Goal: Task Accomplishment & Management: Complete application form

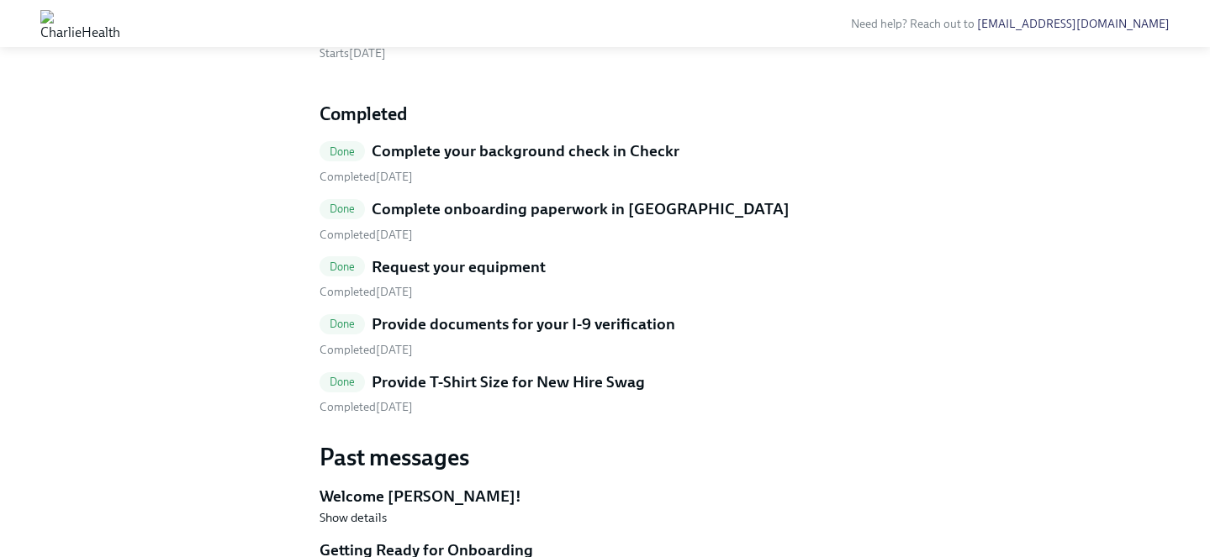
scroll to position [796, 0]
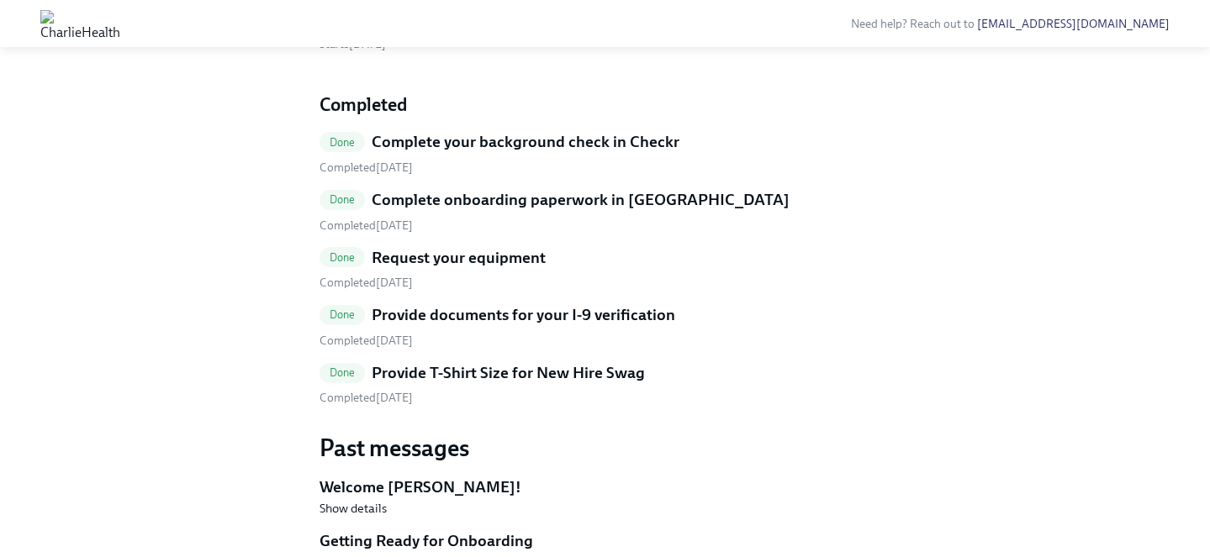
click at [472, 367] on h5 "Provide T-Shirt Size for New Hire Swag" at bounding box center [508, 373] width 273 height 22
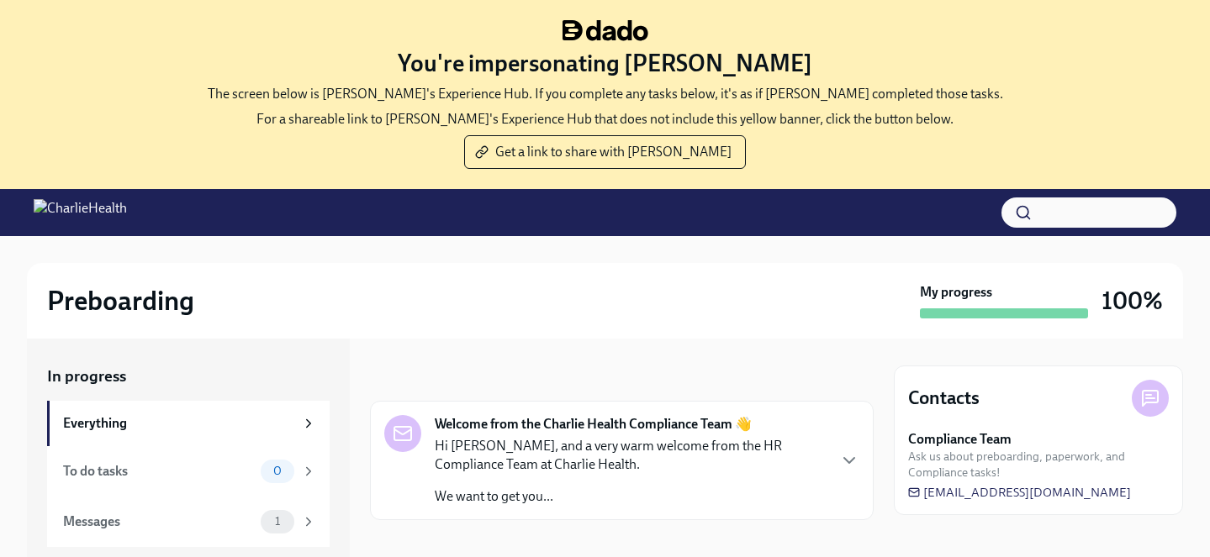
scroll to position [172, 0]
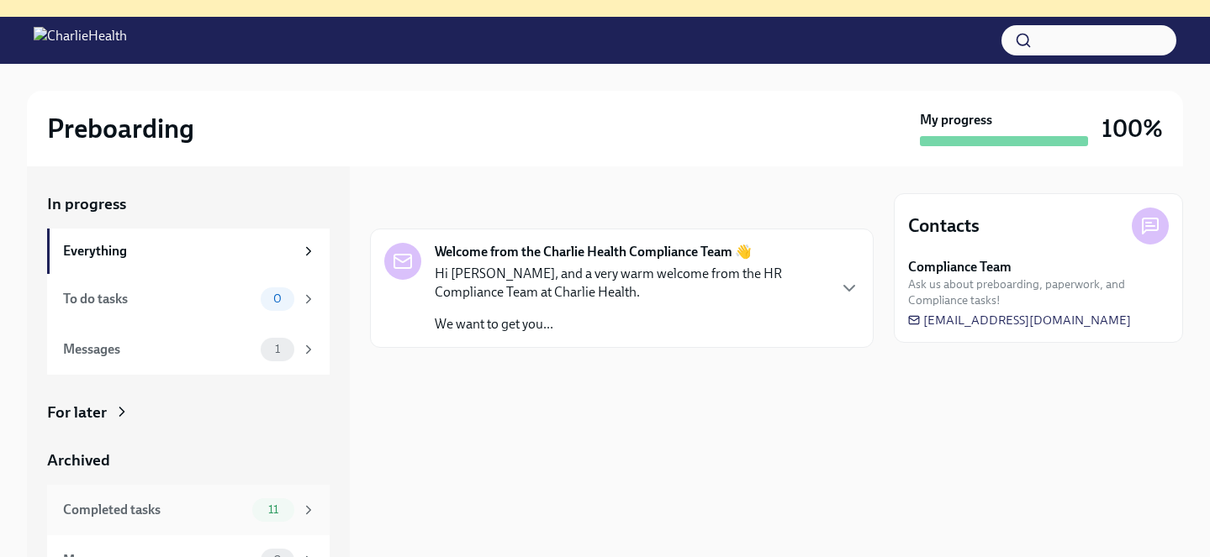
click at [278, 504] on span "11" at bounding box center [273, 510] width 30 height 13
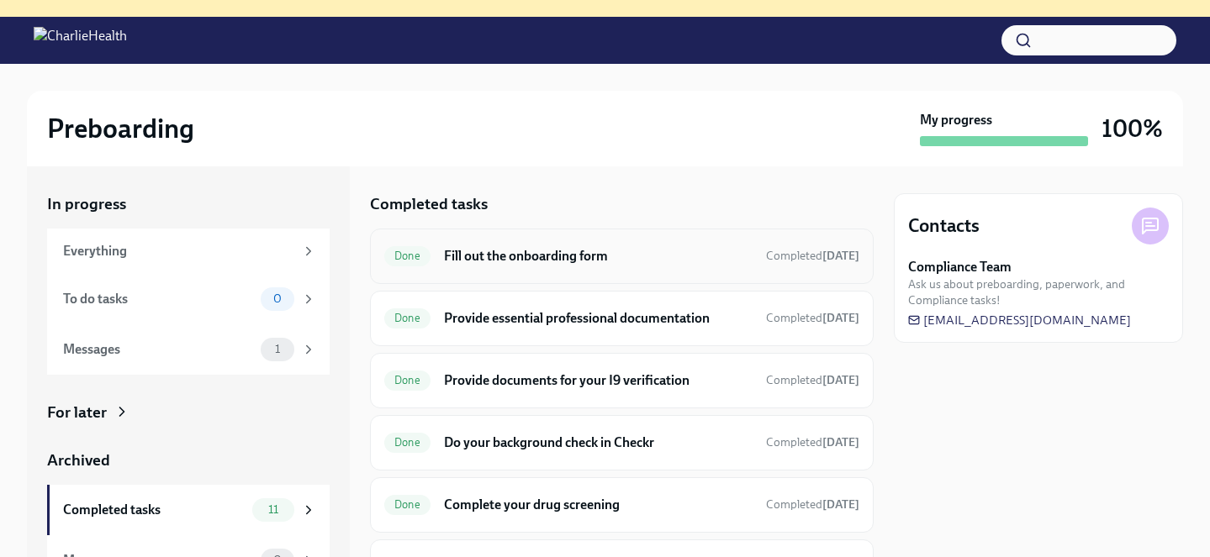
click at [497, 262] on h6 "Fill out the onboarding form" at bounding box center [598, 256] width 309 height 18
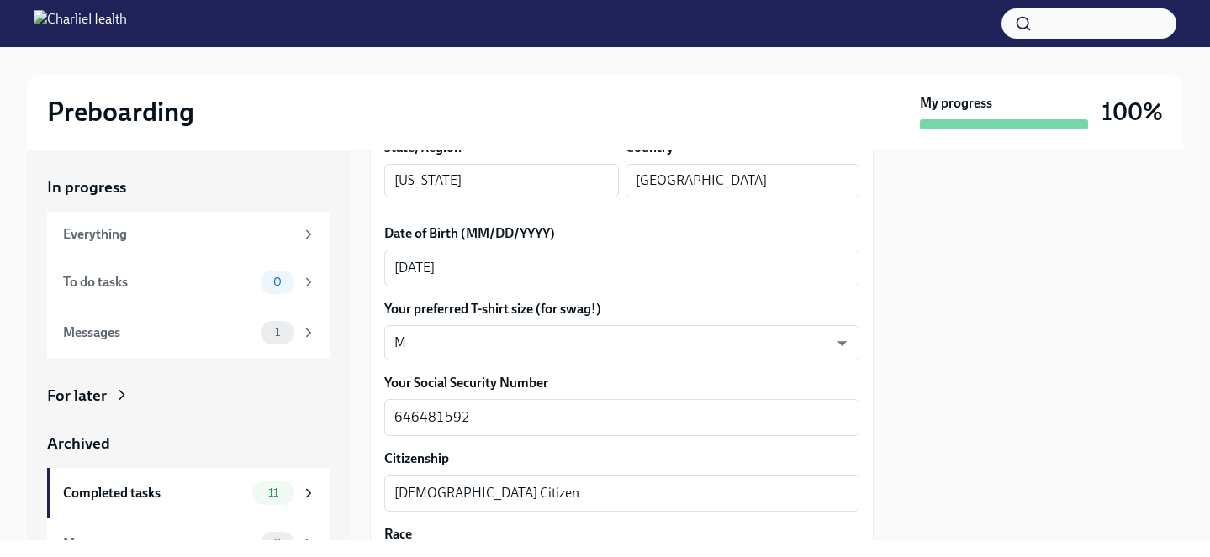
scroll to position [751, 0]
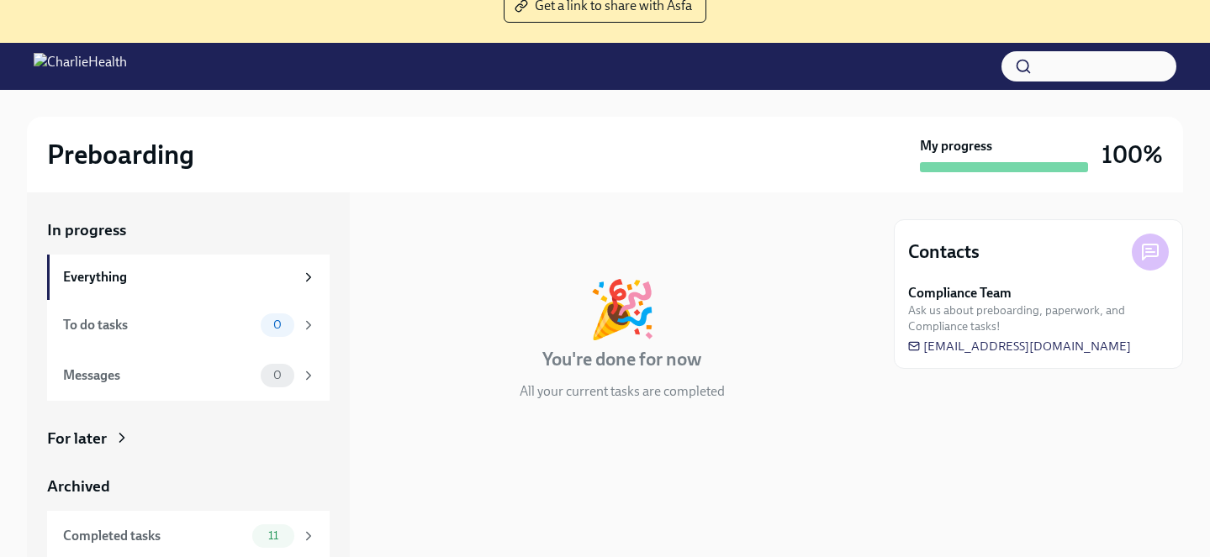
scroll to position [172, 0]
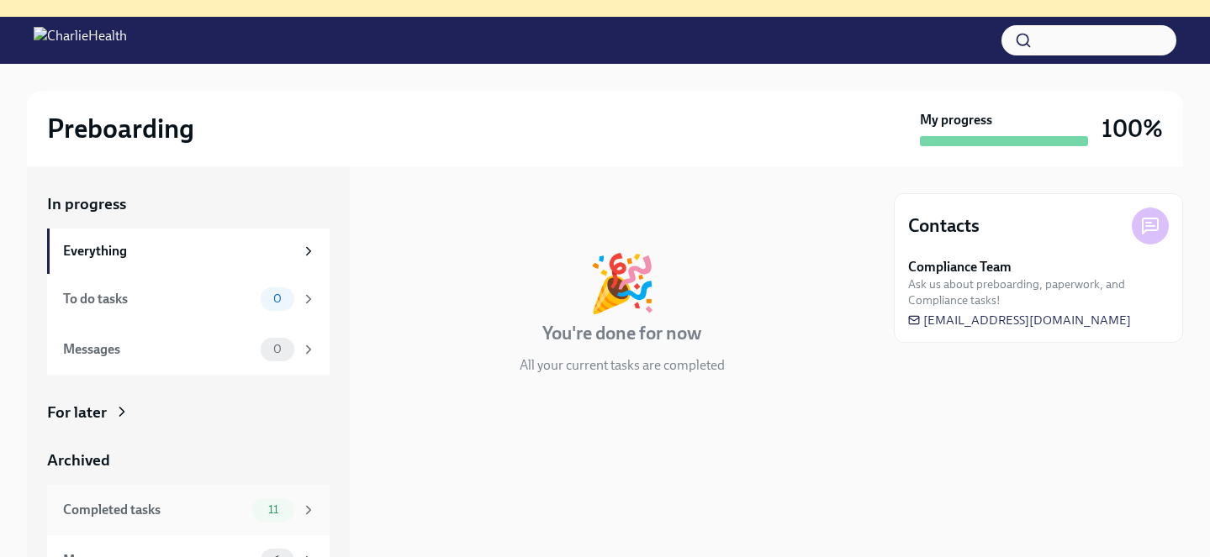
click at [284, 515] on span "11" at bounding box center [273, 510] width 30 height 13
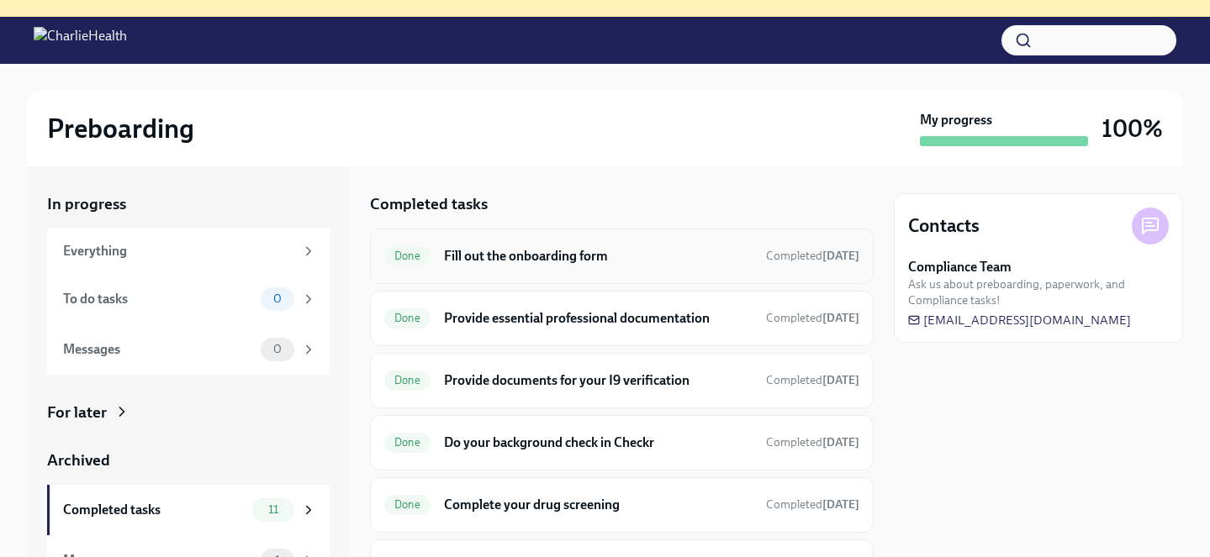
click at [474, 255] on h6 "Fill out the onboarding form" at bounding box center [598, 256] width 309 height 18
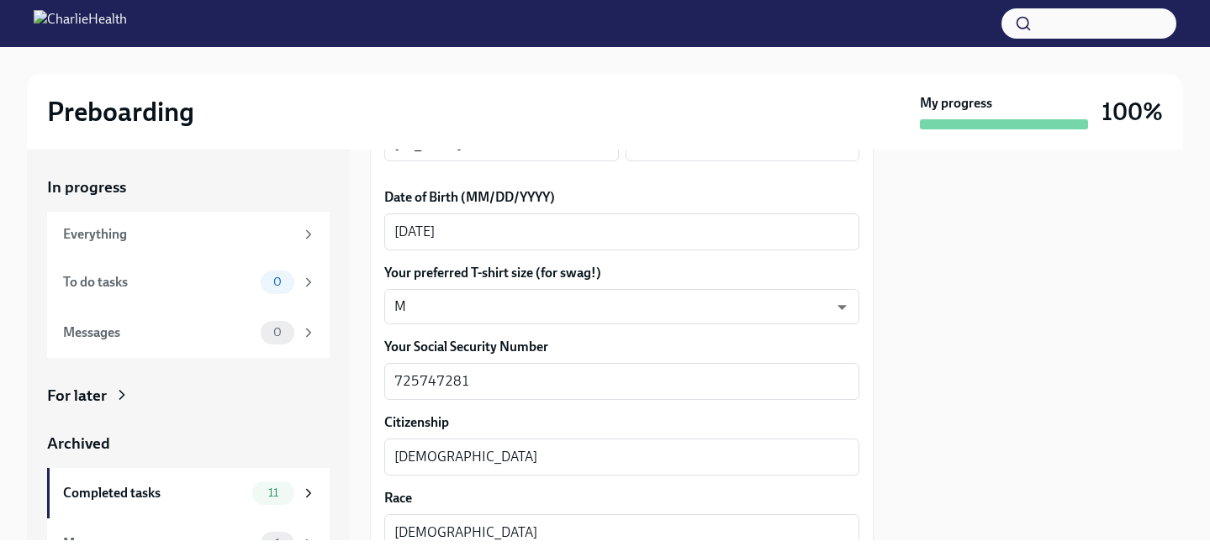
scroll to position [819, 0]
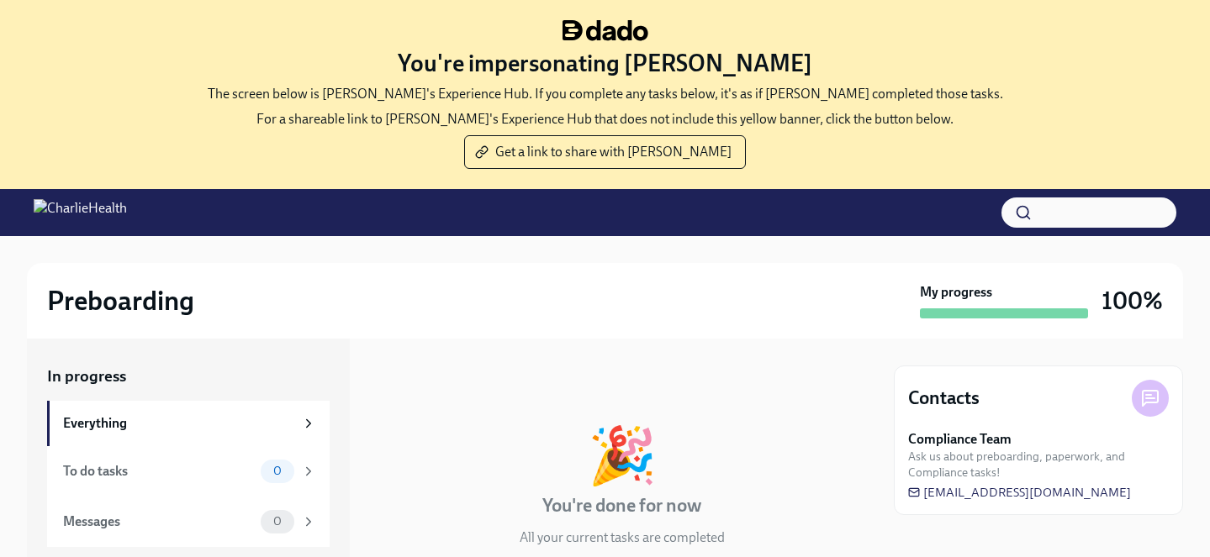
scroll to position [172, 0]
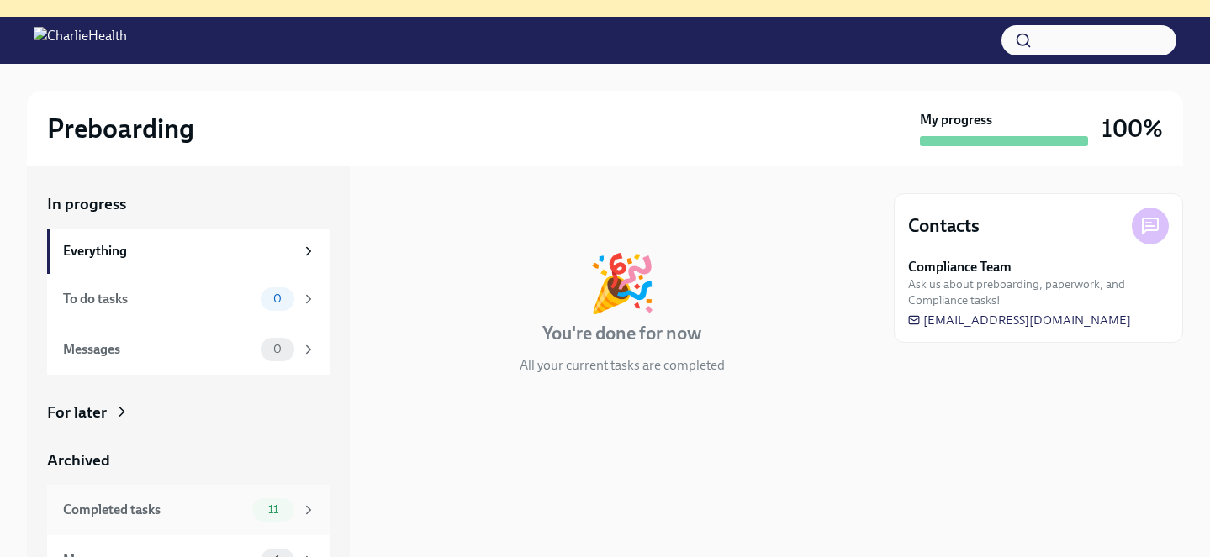
click at [271, 504] on span "11" at bounding box center [273, 510] width 30 height 13
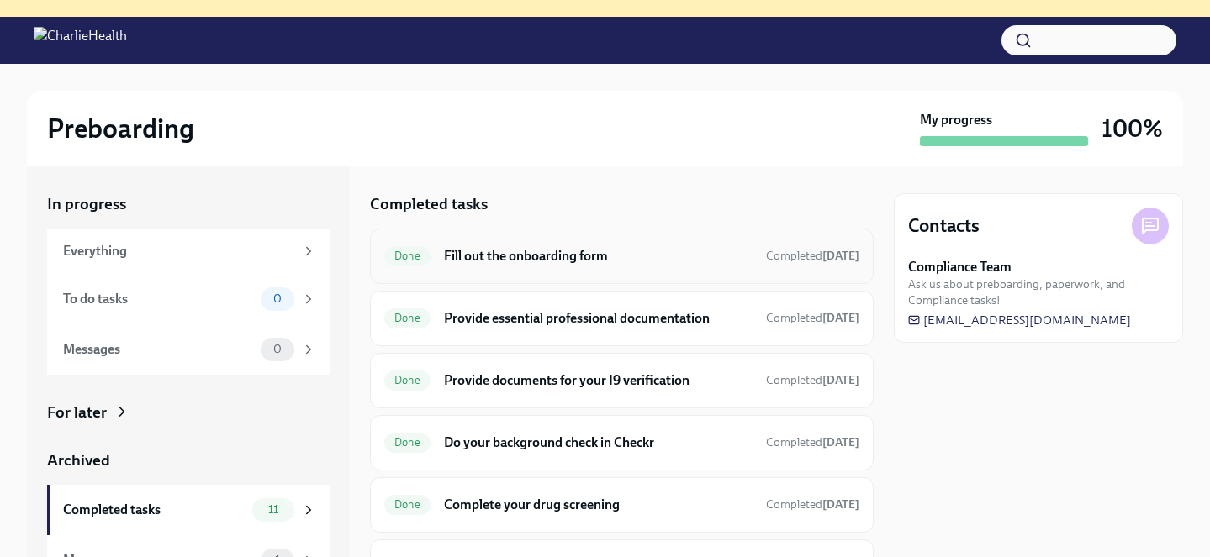
click at [494, 259] on h6 "Fill out the onboarding form" at bounding box center [598, 256] width 309 height 18
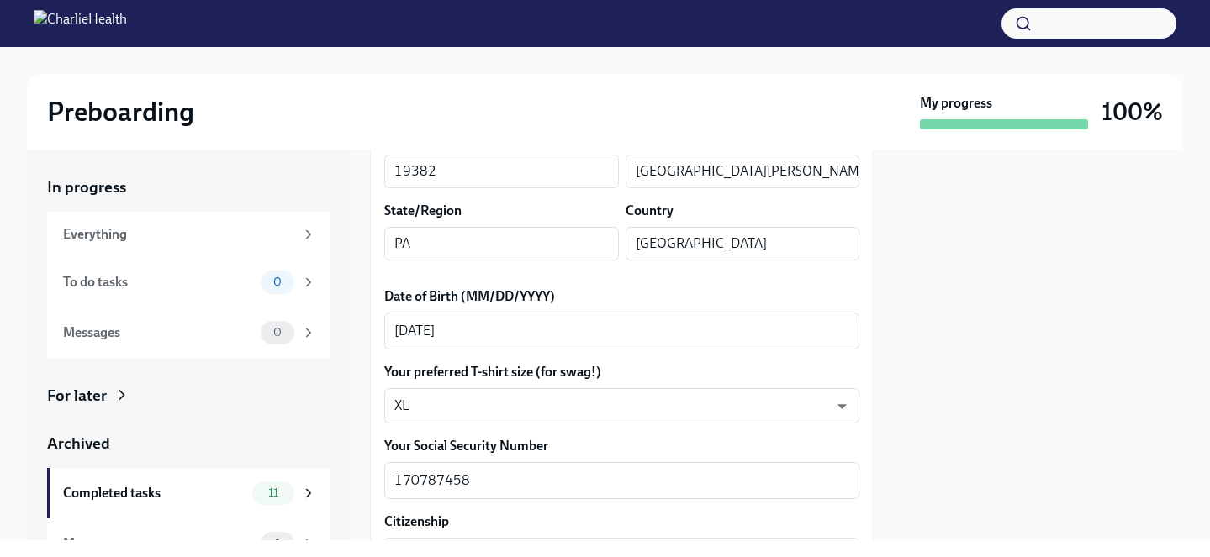
scroll to position [720, 0]
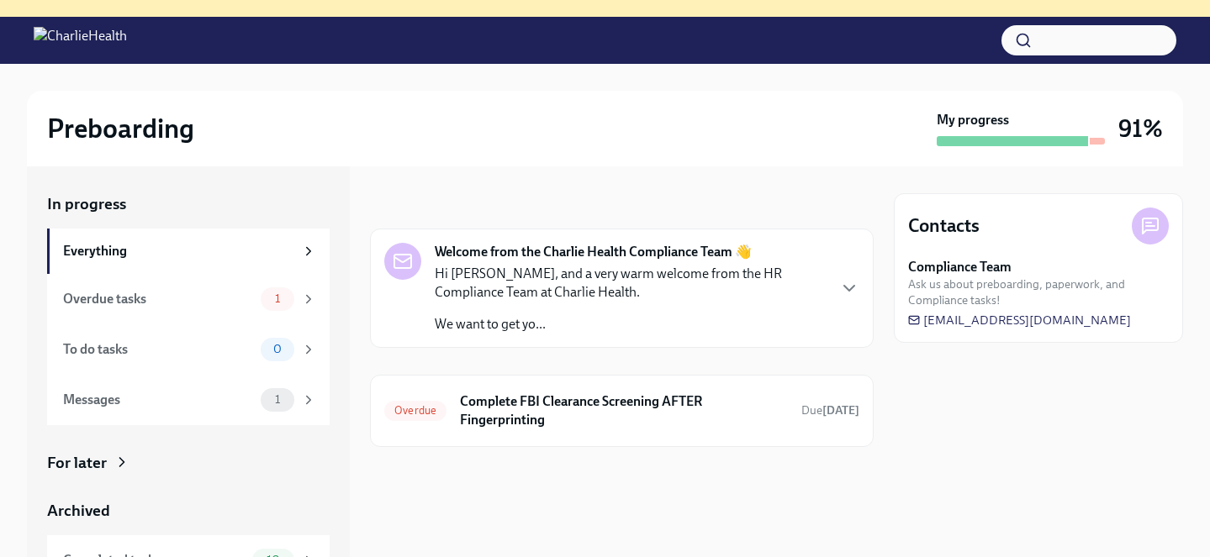
scroll to position [79, 0]
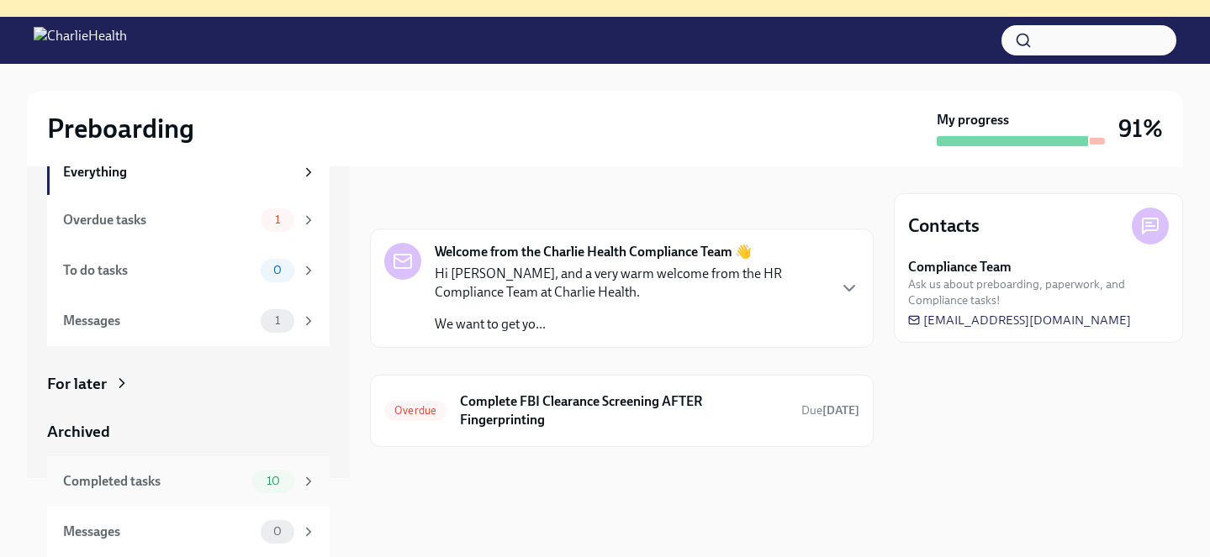
click at [272, 475] on span "10" at bounding box center [273, 481] width 34 height 13
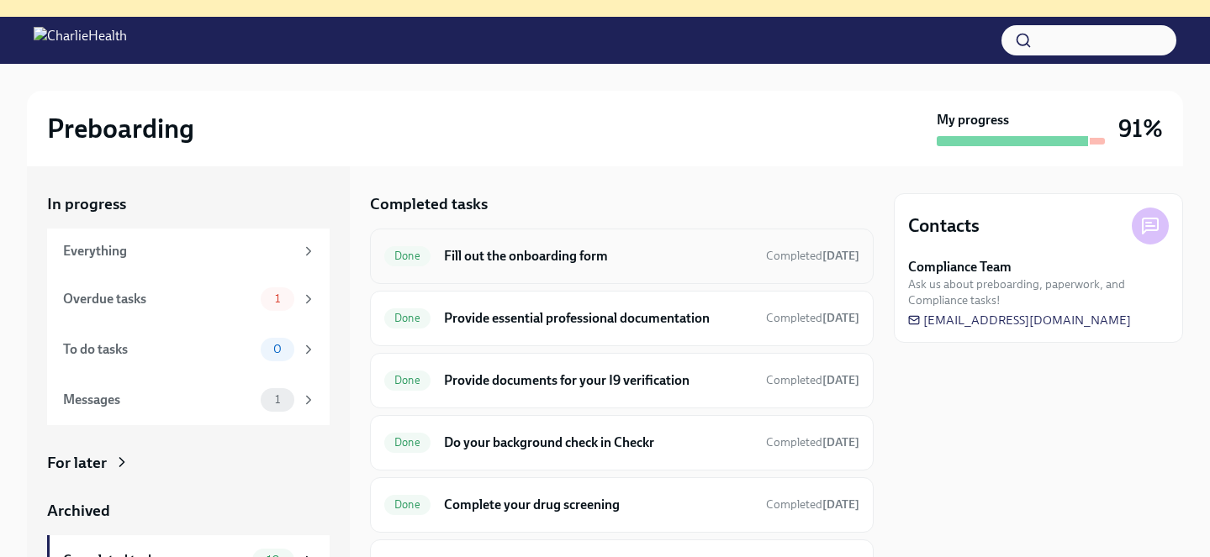
click at [468, 255] on h6 "Fill out the onboarding form" at bounding box center [598, 256] width 309 height 18
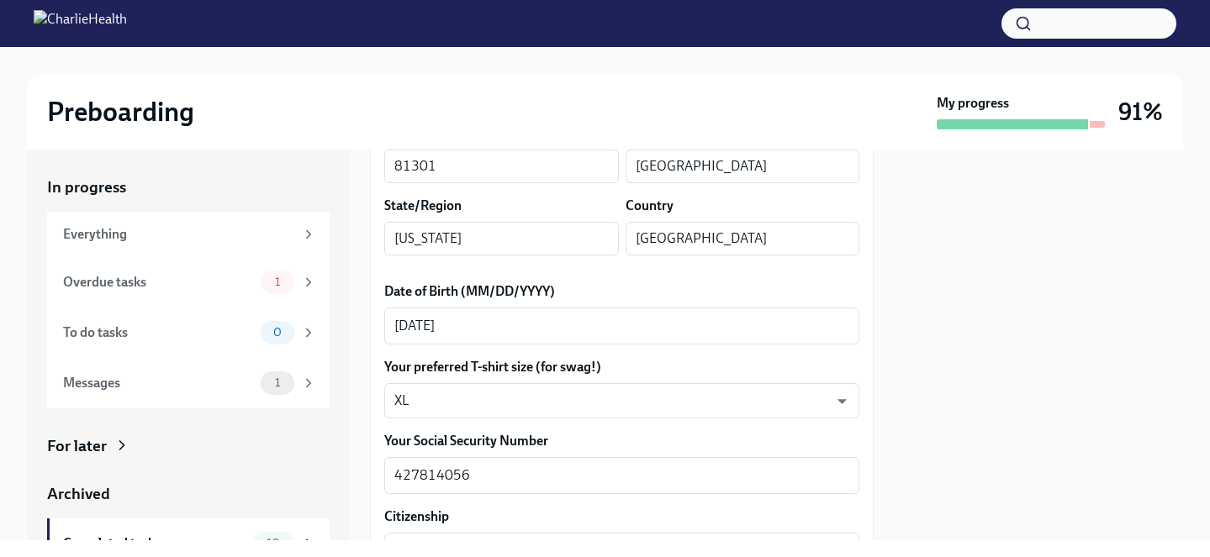
scroll to position [704, 0]
